Goal: Transaction & Acquisition: Purchase product/service

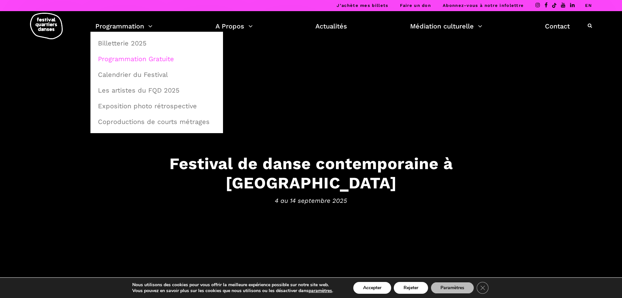
click at [107, 59] on link "Programmation Gratuite" at bounding box center [156, 58] width 125 height 15
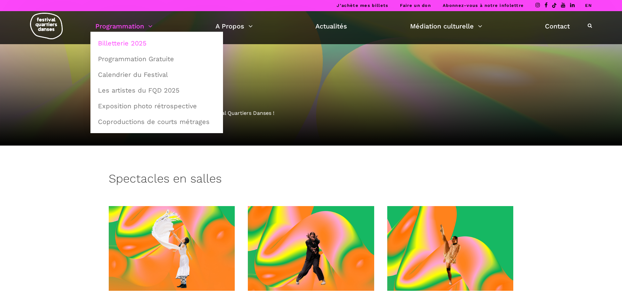
click at [115, 43] on link "Billetterie 2025" at bounding box center [156, 43] width 125 height 15
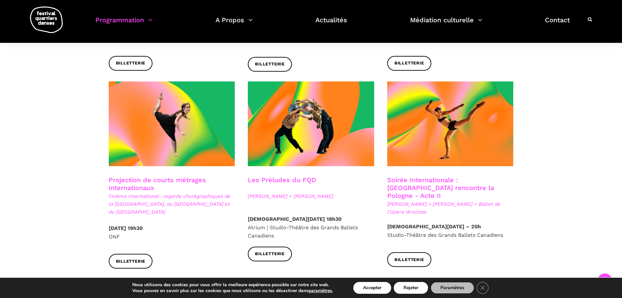
scroll to position [523, 0]
